Goal: Book appointment/travel/reservation

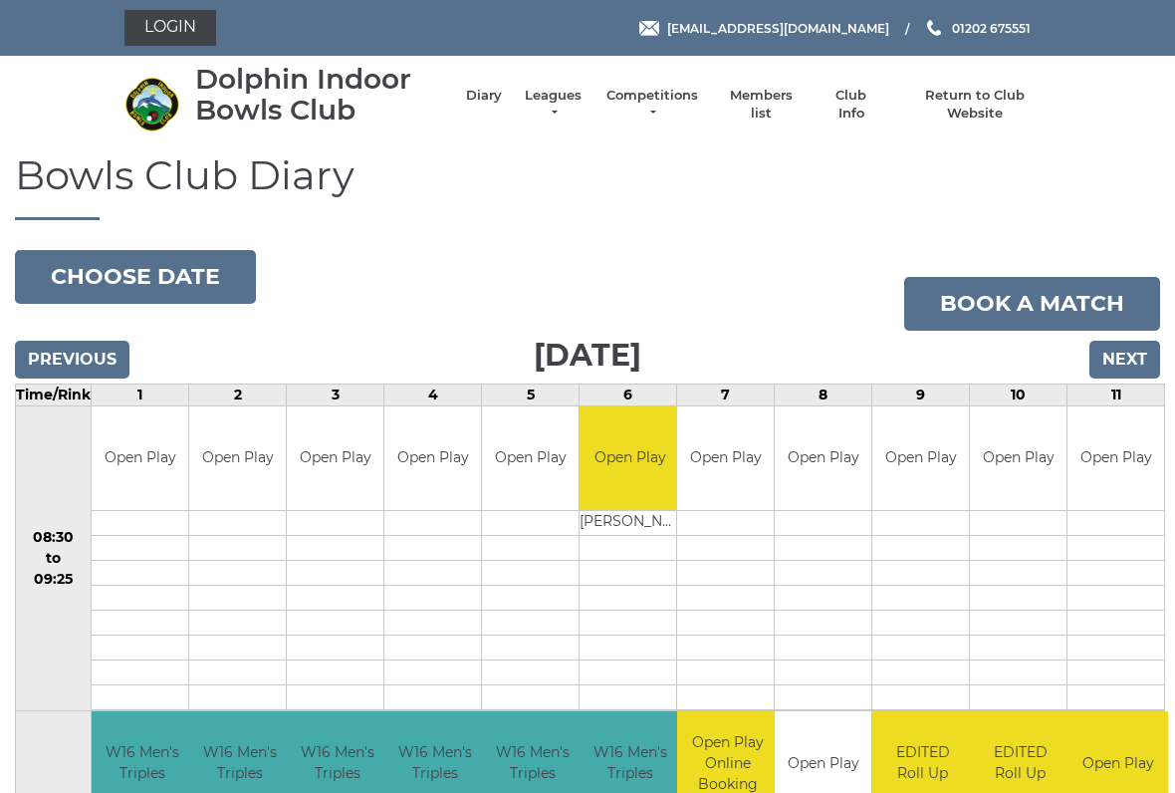
click at [1124, 359] on input "Next" at bounding box center [1125, 360] width 71 height 38
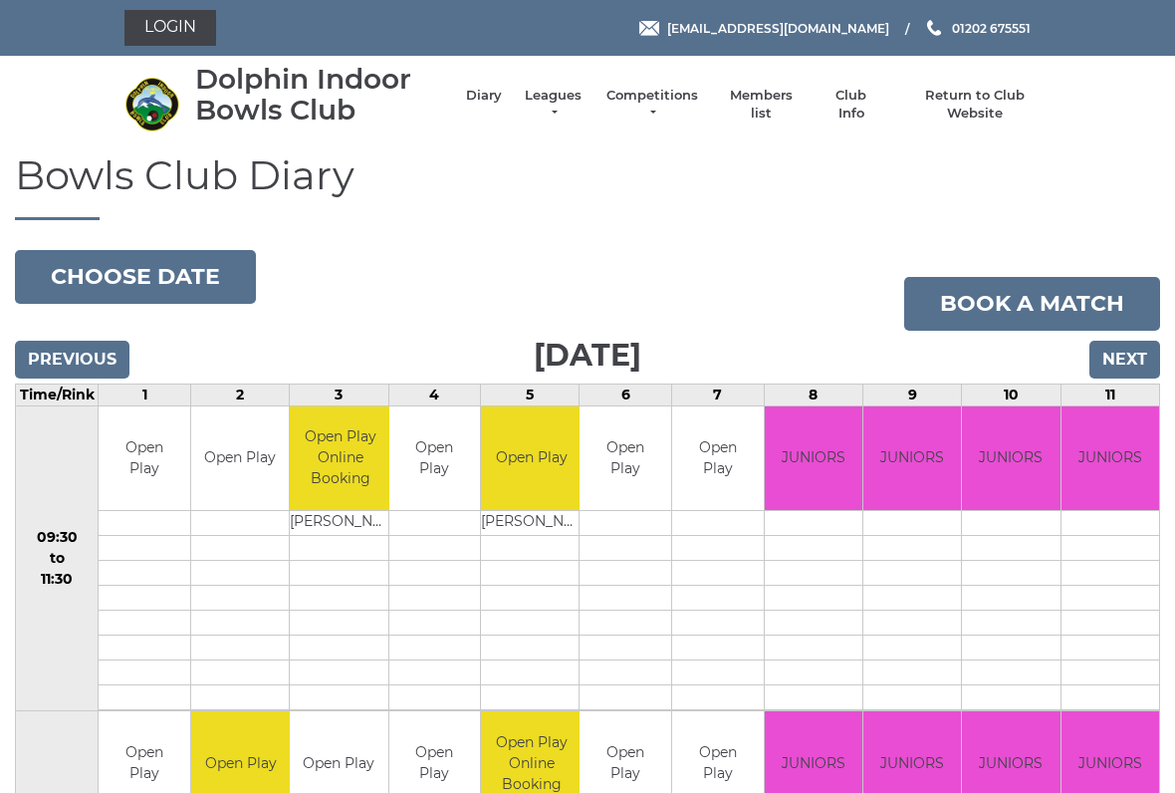
click at [1120, 361] on input "Next" at bounding box center [1125, 360] width 71 height 38
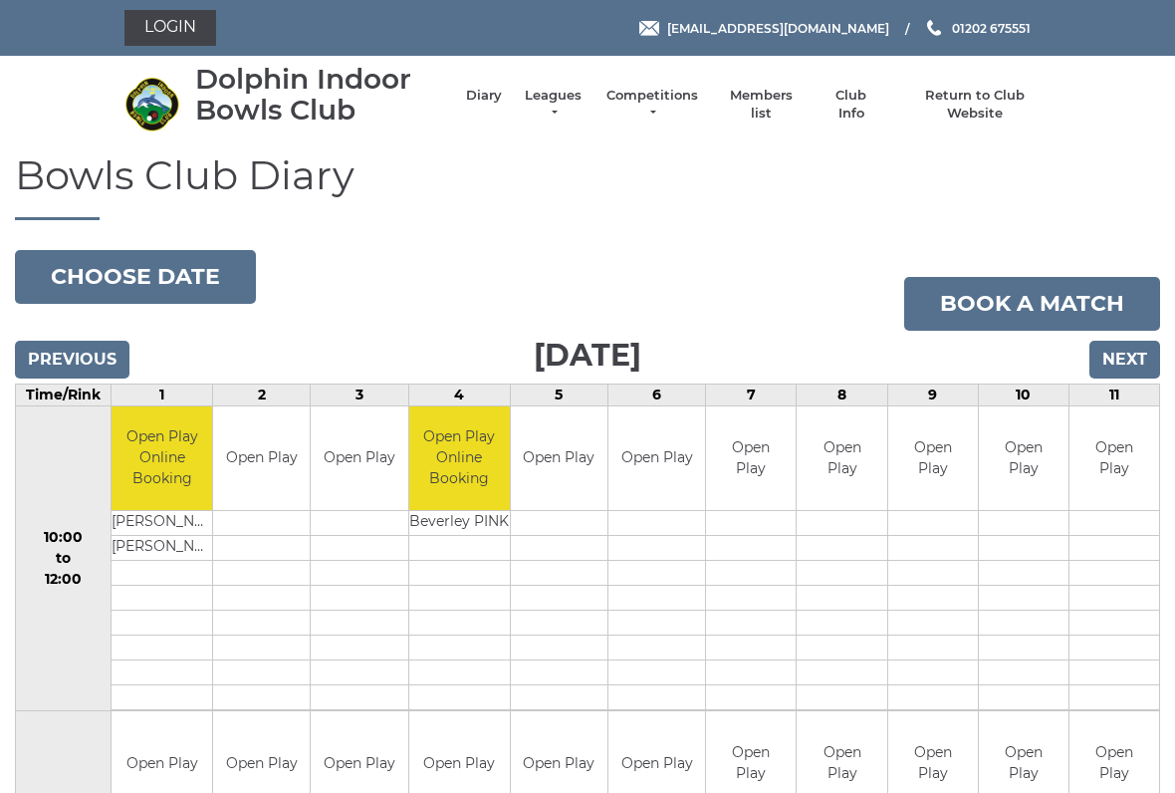
click at [1121, 351] on input "Next" at bounding box center [1125, 360] width 71 height 38
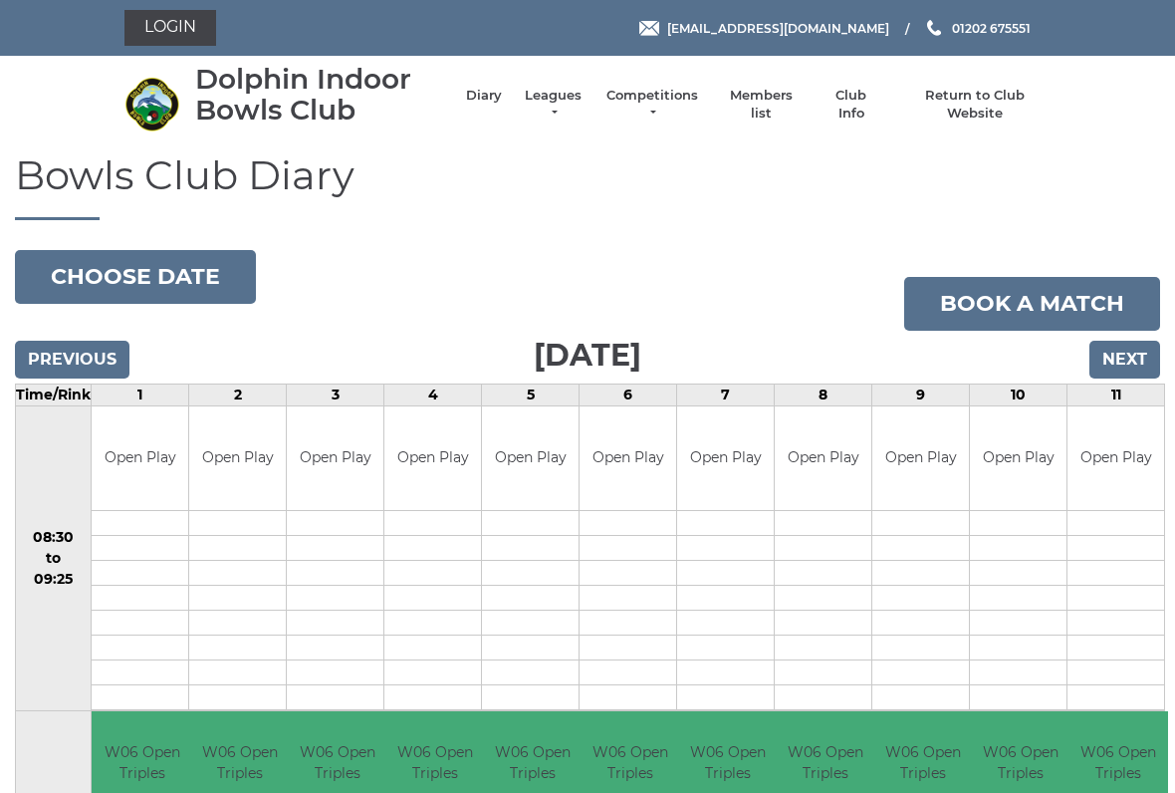
click at [76, 358] on input "Previous" at bounding box center [72, 360] width 115 height 38
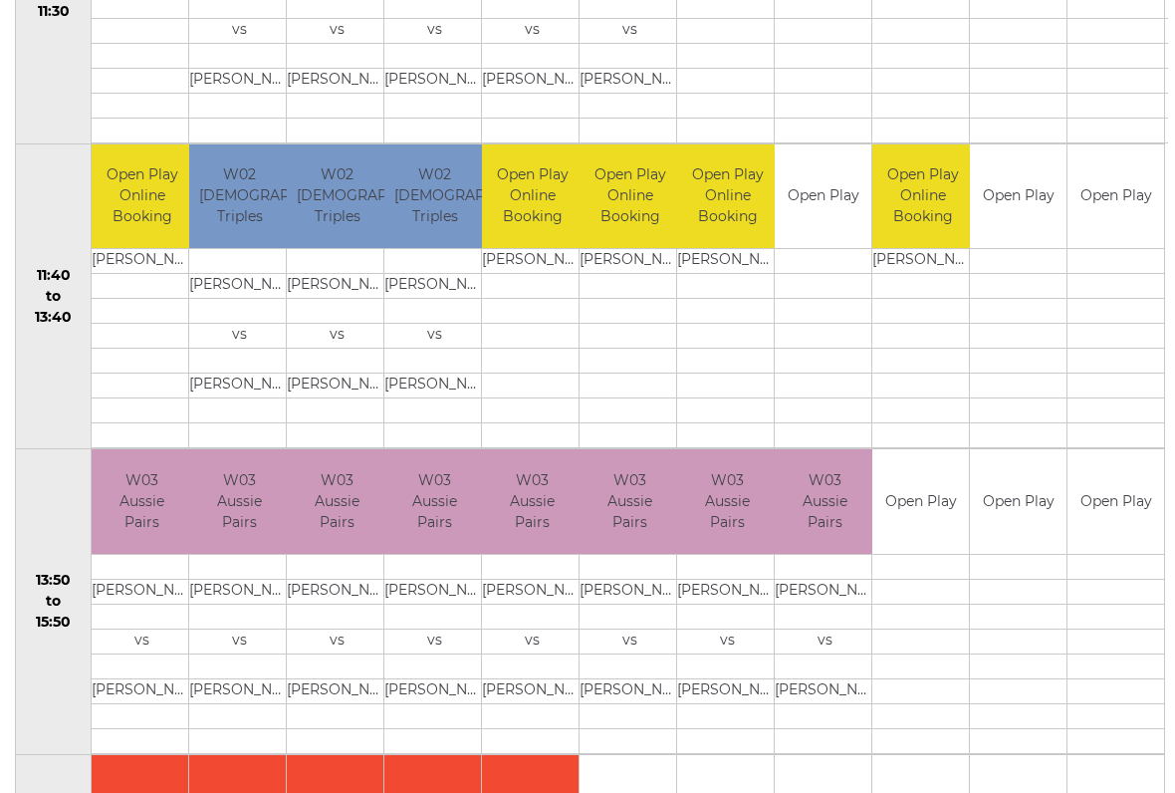
scroll to position [875, 0]
